Goal: Navigation & Orientation: Find specific page/section

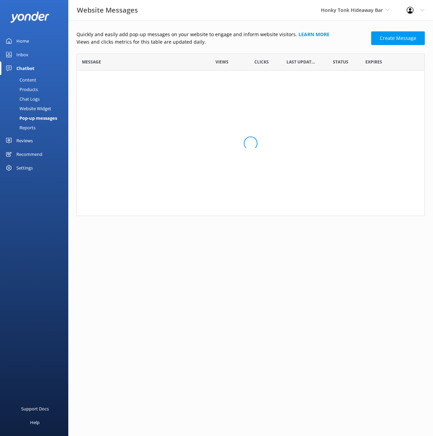
scroll to position [162, 348]
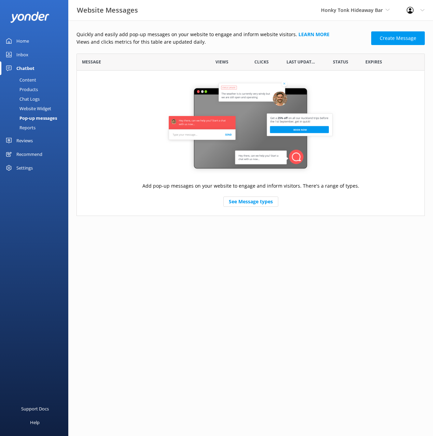
click at [252, 41] on p "Views and clicks metrics for this table are updated daily." at bounding box center [221, 42] width 290 height 8
drag, startPoint x: 328, startPoint y: 34, endPoint x: 288, endPoint y: 34, distance: 39.9
click at [288, 34] on p "Quickly and easily add pop-up messages on your website to engage and inform web…" at bounding box center [221, 35] width 290 height 8
click at [301, 34] on link "Learn more" at bounding box center [313, 34] width 31 height 6
click at [298, 45] on p "Views and clicks metrics for this table are updated daily." at bounding box center [221, 42] width 290 height 8
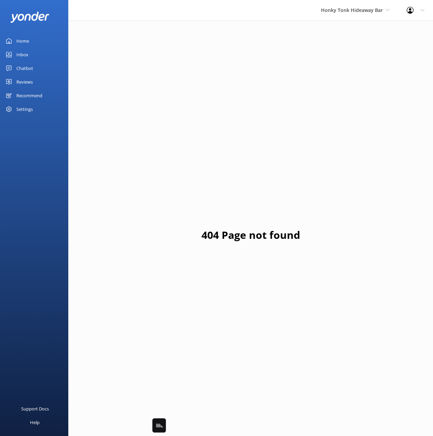
click at [249, 125] on div "404 Page not found" at bounding box center [250, 238] width 364 height 436
drag, startPoint x: 241, startPoint y: 75, endPoint x: 247, endPoint y: 72, distance: 7.2
click at [245, 72] on div "404 Page not found" at bounding box center [250, 238] width 364 height 436
click at [230, 81] on div "404 Page not found" at bounding box center [250, 238] width 364 height 436
click at [150, 68] on div "404 Page not found" at bounding box center [250, 238] width 364 height 436
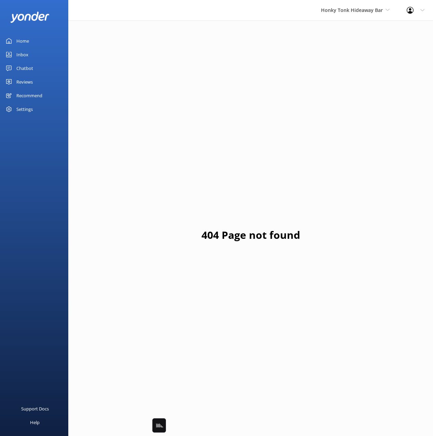
drag, startPoint x: 24, startPoint y: 69, endPoint x: 25, endPoint y: 72, distance: 3.7
click at [24, 69] on div "Chatbot" at bounding box center [24, 68] width 17 height 14
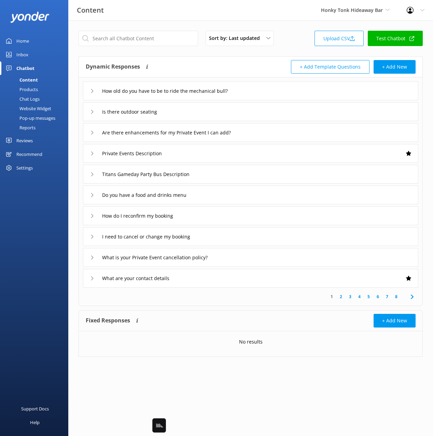
click at [39, 109] on div "Website Widget" at bounding box center [27, 109] width 47 height 10
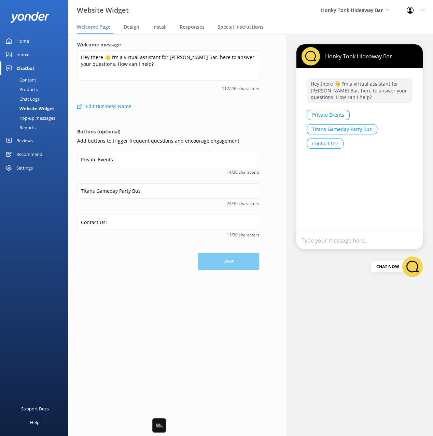
click at [38, 142] on link "Reviews" at bounding box center [34, 141] width 68 height 14
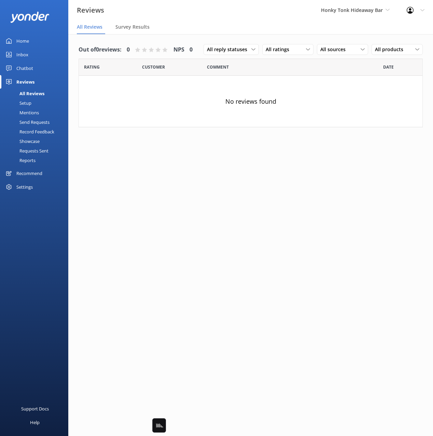
click at [28, 105] on div "Setup" at bounding box center [17, 103] width 27 height 10
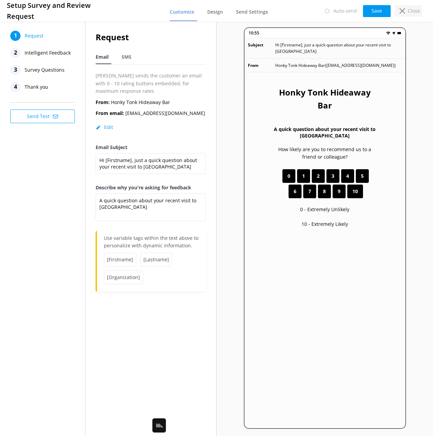
click at [404, 8] on use at bounding box center [401, 10] width 5 height 5
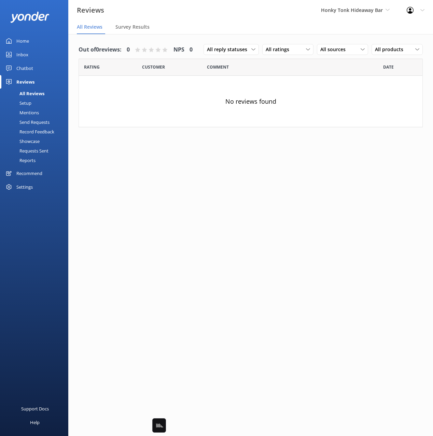
click at [32, 111] on div "Mentions" at bounding box center [21, 113] width 35 height 10
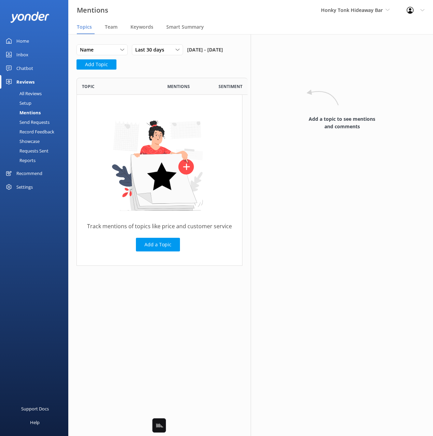
scroll to position [188, 166]
drag, startPoint x: 192, startPoint y: 78, endPoint x: 147, endPoint y: 50, distance: 52.5
click at [187, 74] on div "Name Name Highest mentions Last 30 days Last 7 days Last 30 days Last 90 days L…" at bounding box center [159, 58] width 166 height 29
click at [114, 29] on span "Team" at bounding box center [111, 27] width 13 height 7
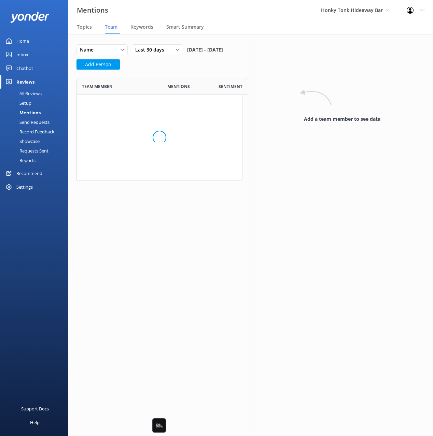
scroll to position [212, 166]
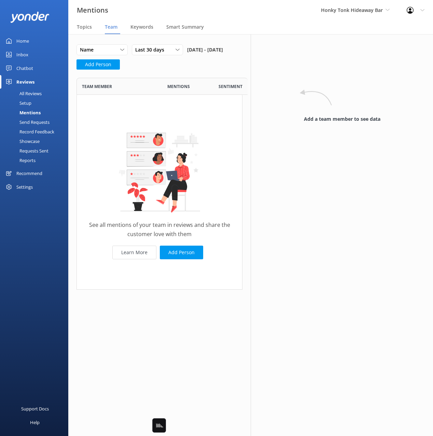
click at [168, 73] on div "Name Name Highest mentions Lowest mentions Last 30 days Last 7 days Last 30 day…" at bounding box center [159, 58] width 166 height 29
click at [189, 74] on div "Name Name Highest mentions Lowest mentions Last 30 days Last 7 days Last 30 day…" at bounding box center [159, 58] width 166 height 29
click at [211, 73] on div "Name Name Highest mentions Lowest mentions Last 30 days Last 7 days Last 30 day…" at bounding box center [159, 58] width 166 height 29
drag, startPoint x: 298, startPoint y: 274, endPoint x: 282, endPoint y: 277, distance: 16.4
click at [292, 274] on div "Add a team member to see data" at bounding box center [342, 235] width 182 height 402
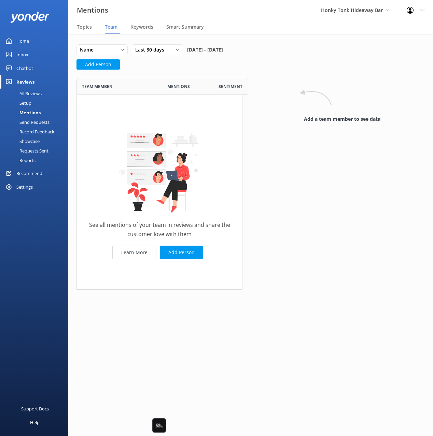
click at [212, 303] on div "Name Name Highest mentions Lowest mentions Last 30 days Last 7 days Last 30 day…" at bounding box center [159, 172] width 182 height 276
click at [204, 74] on div "Name Name Highest mentions Lowest mentions Last 30 days Last 7 days Last 30 day…" at bounding box center [159, 58] width 166 height 29
click at [227, 59] on div "Name Name Highest mentions Lowest mentions Last 30 days Last 7 days Last 30 day…" at bounding box center [151, 51] width 151 height 15
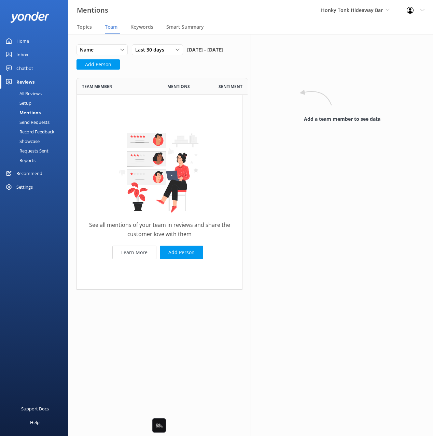
drag, startPoint x: 231, startPoint y: 59, endPoint x: 244, endPoint y: 80, distance: 24.1
click at [227, 59] on div "Name Name Highest mentions Lowest mentions Last 30 days Last 7 days Last 30 day…" at bounding box center [151, 51] width 151 height 15
drag, startPoint x: 327, startPoint y: 125, endPoint x: 246, endPoint y: 86, distance: 90.1
click at [323, 124] on div "Add a team member to see data" at bounding box center [342, 106] width 168 height 48
click at [223, 59] on div "Name Name Highest mentions Lowest mentions Last 30 days Last 7 days Last 30 day…" at bounding box center [151, 51] width 151 height 15
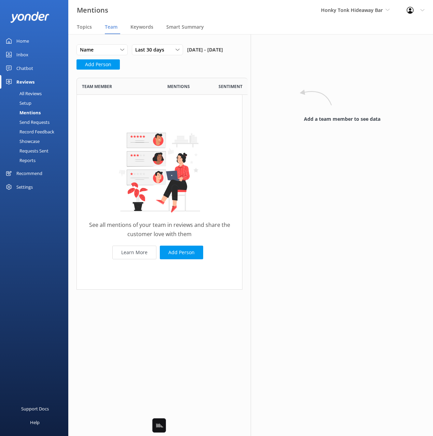
drag, startPoint x: 223, startPoint y: 62, endPoint x: 224, endPoint y: 70, distance: 7.2
click at [223, 59] on div "Name Name Highest mentions Lowest mentions Last 30 days Last 7 days Last 30 day…" at bounding box center [151, 51] width 151 height 15
drag, startPoint x: 231, startPoint y: 55, endPoint x: 375, endPoint y: 9, distance: 151.3
click at [227, 54] on div "Name Name Highest mentions Lowest mentions Last 30 days Last 7 days Last 30 day…" at bounding box center [151, 51] width 151 height 15
